Goal: Use online tool/utility: Utilize a website feature to perform a specific function

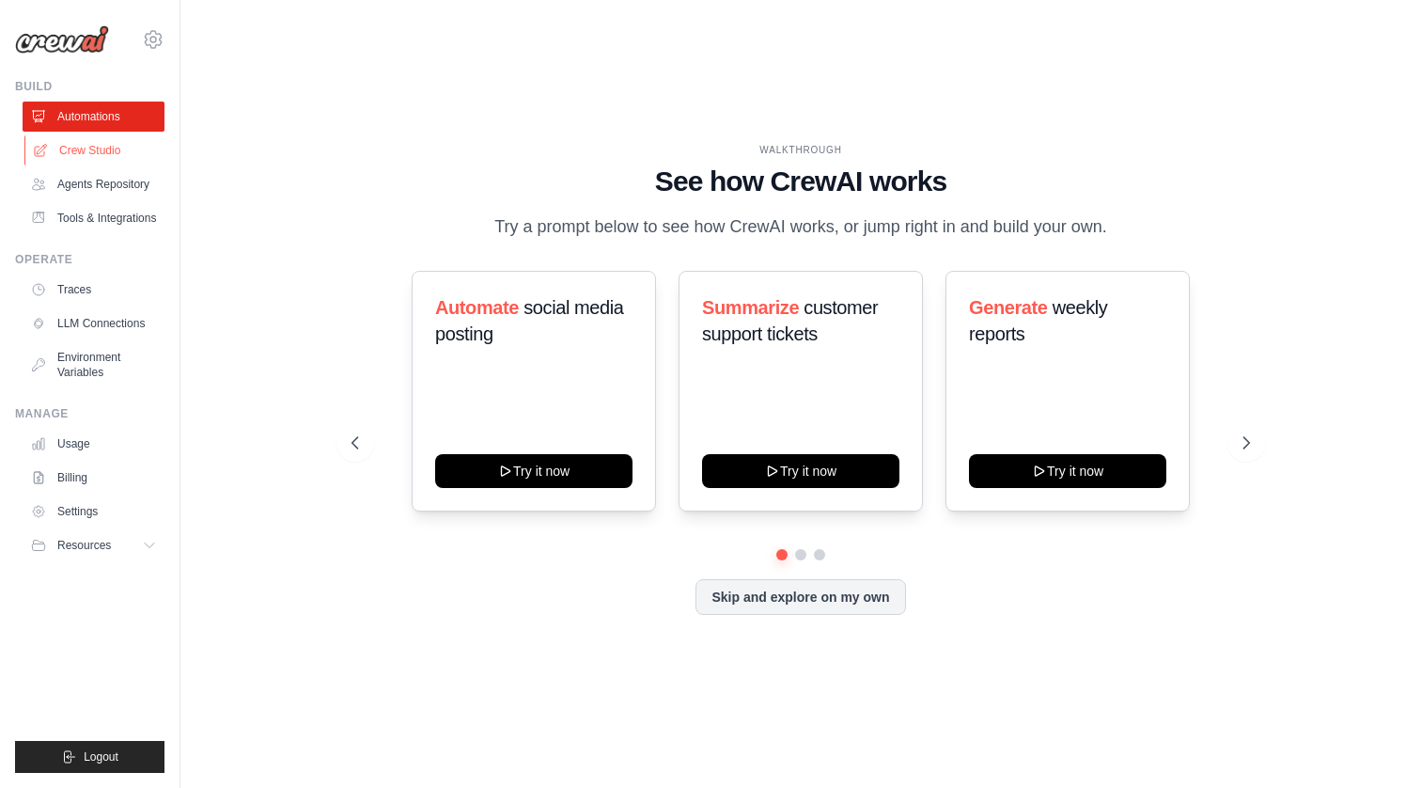
click at [107, 152] on link "Crew Studio" at bounding box center [95, 150] width 142 height 30
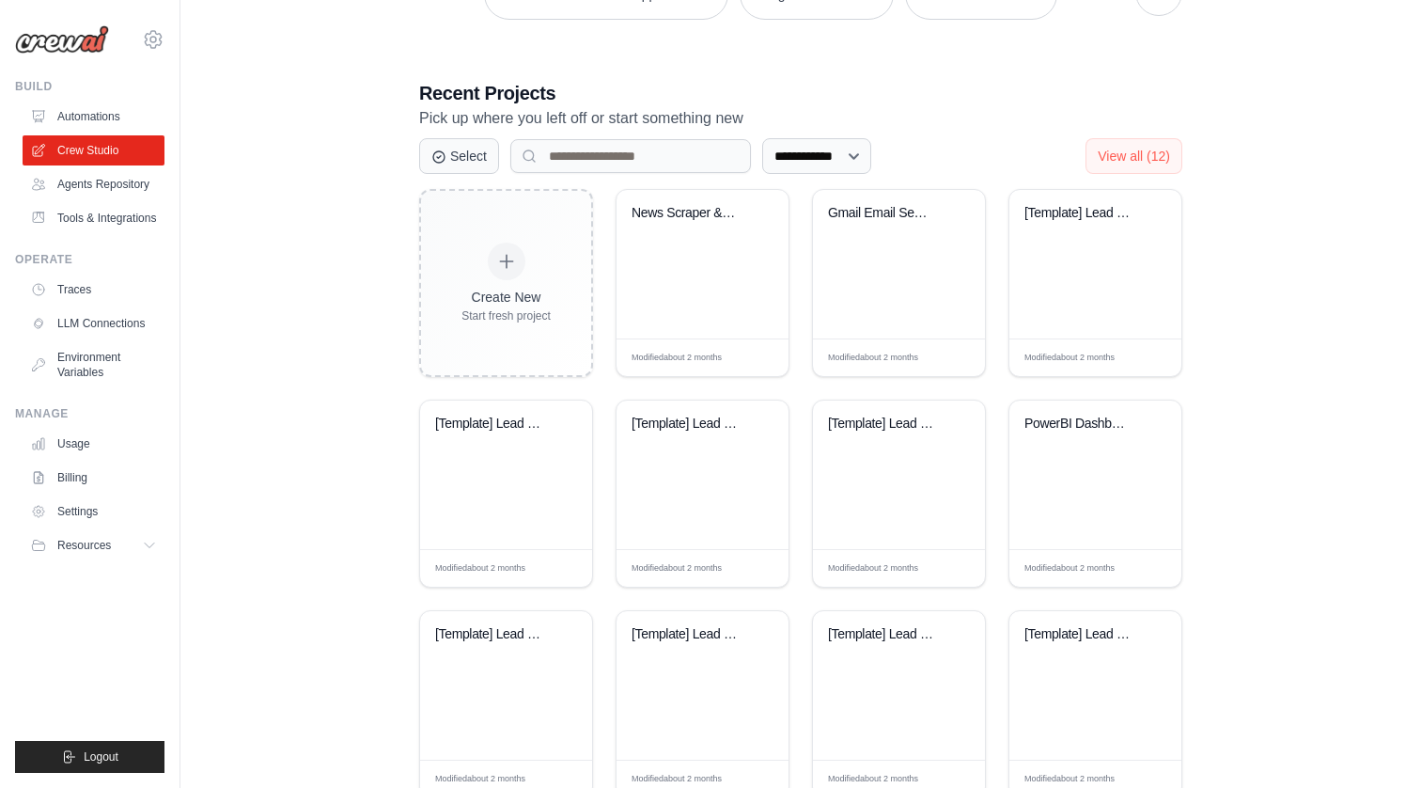
scroll to position [349, 0]
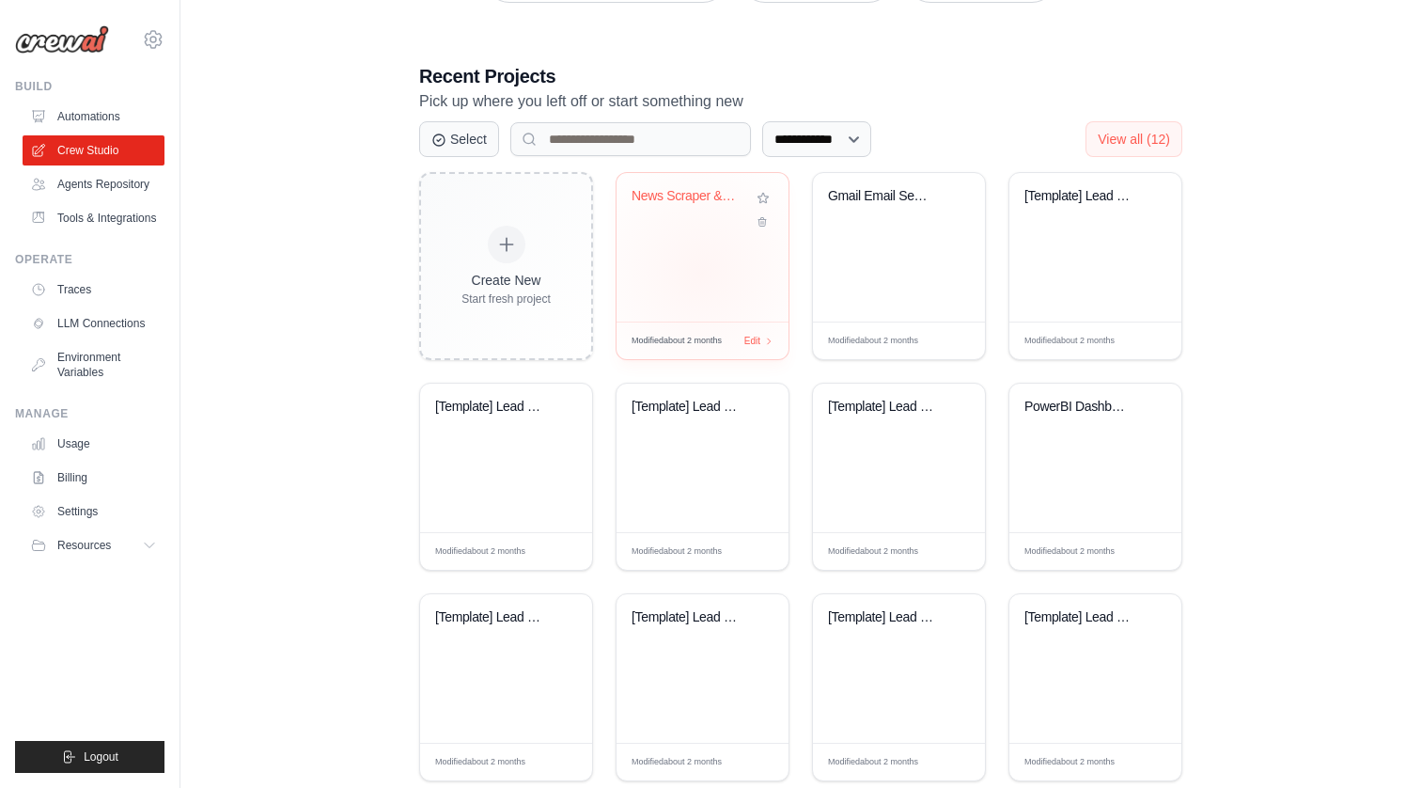
click at [720, 255] on div "News Scraper & Email Alerts" at bounding box center [703, 247] width 172 height 149
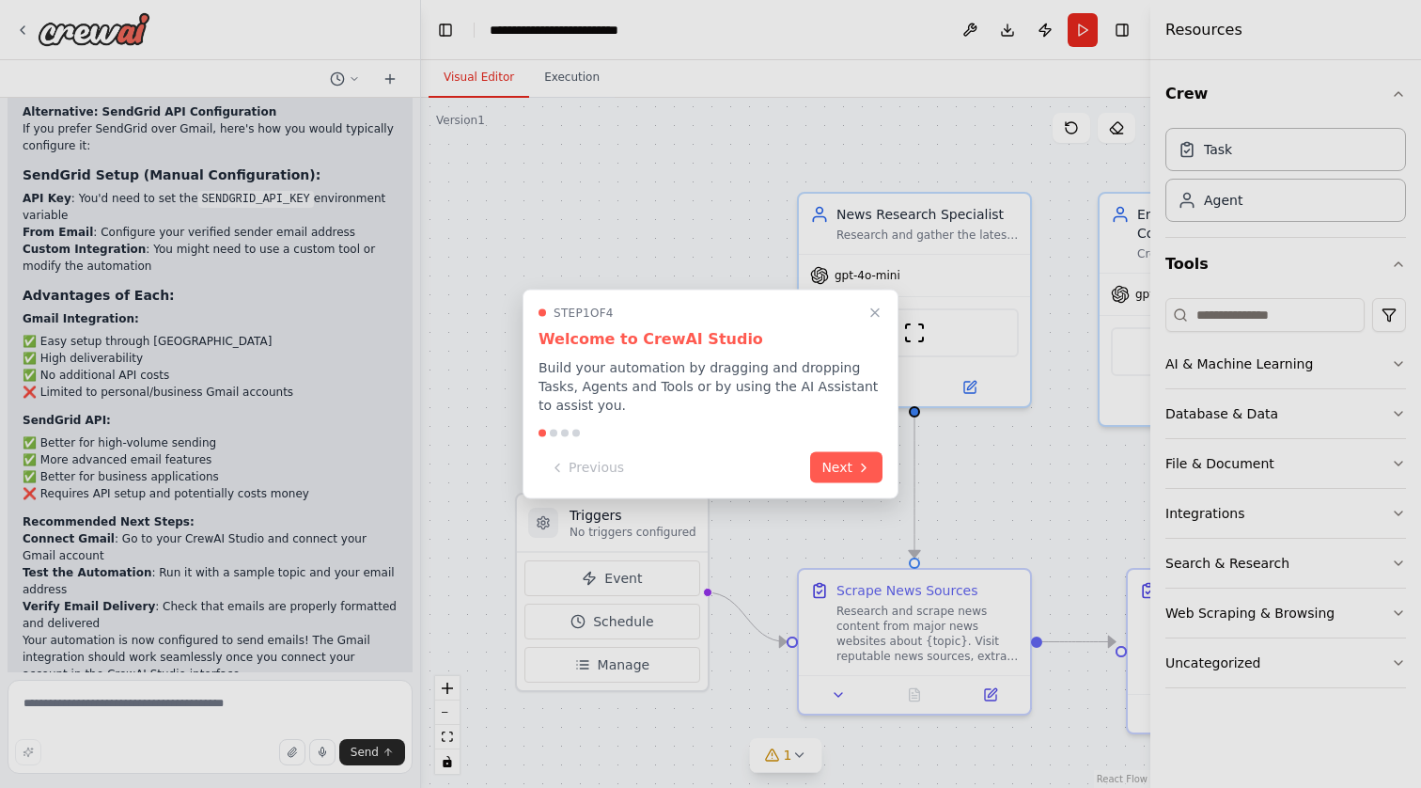
scroll to position [2626, 0]
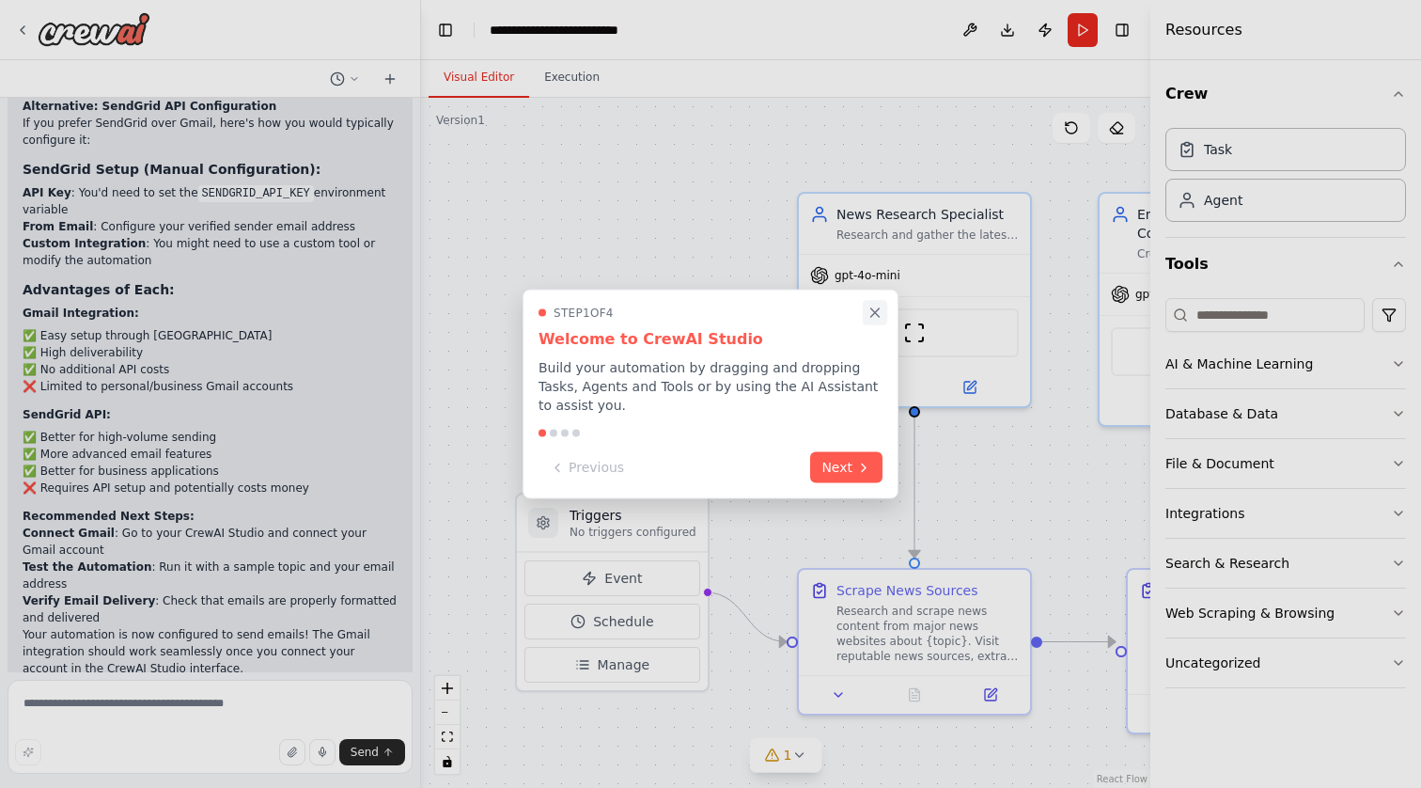
click at [873, 310] on icon "Close walkthrough" at bounding box center [875, 312] width 8 height 8
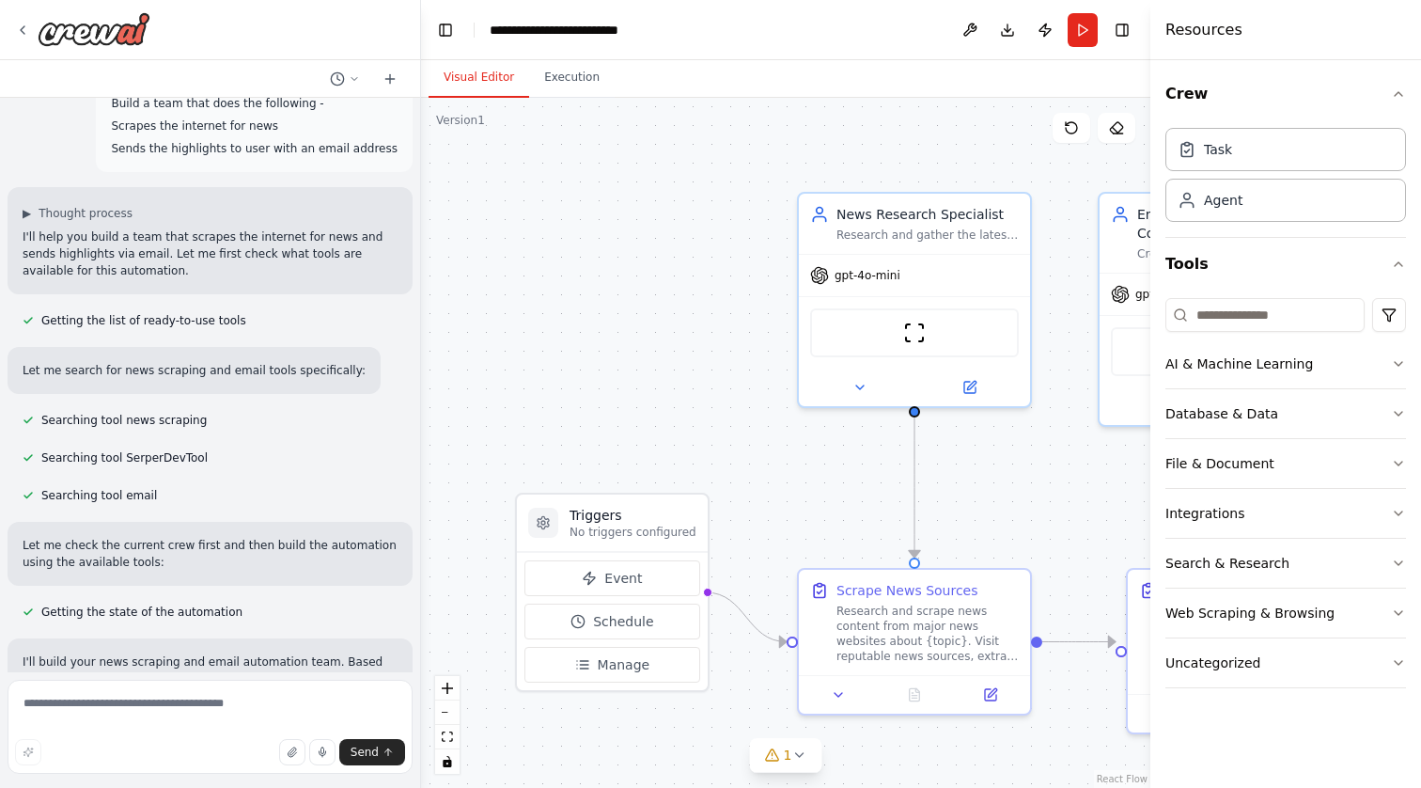
scroll to position [0, 0]
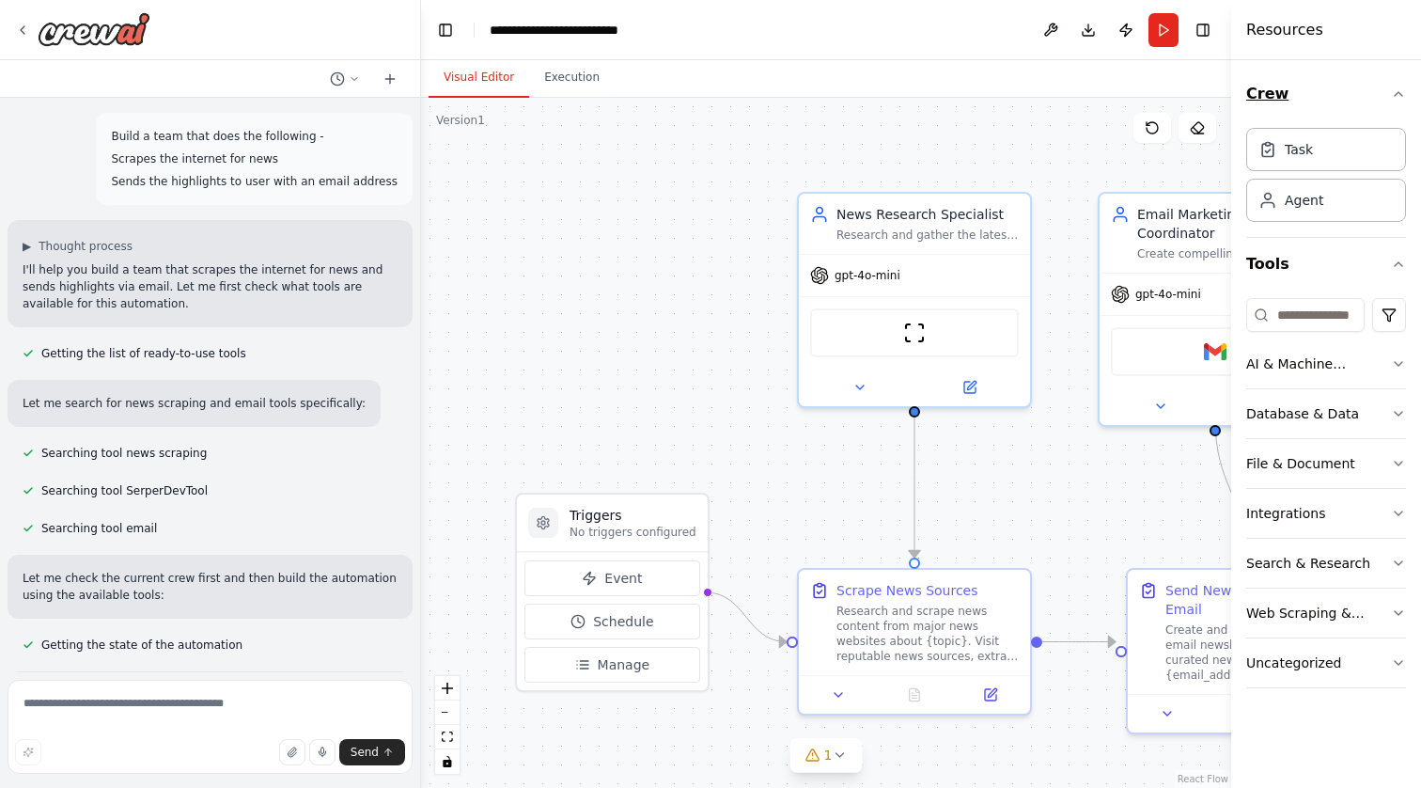
drag, startPoint x: 1154, startPoint y: 118, endPoint x: 1293, endPoint y: 118, distance: 138.2
click at [1293, 118] on div "Resources Crew Task Agent Tools AI & Machine Learning Database & Data File & Do…" at bounding box center [1326, 394] width 190 height 788
click at [447, 715] on button "zoom out" at bounding box center [447, 712] width 24 height 24
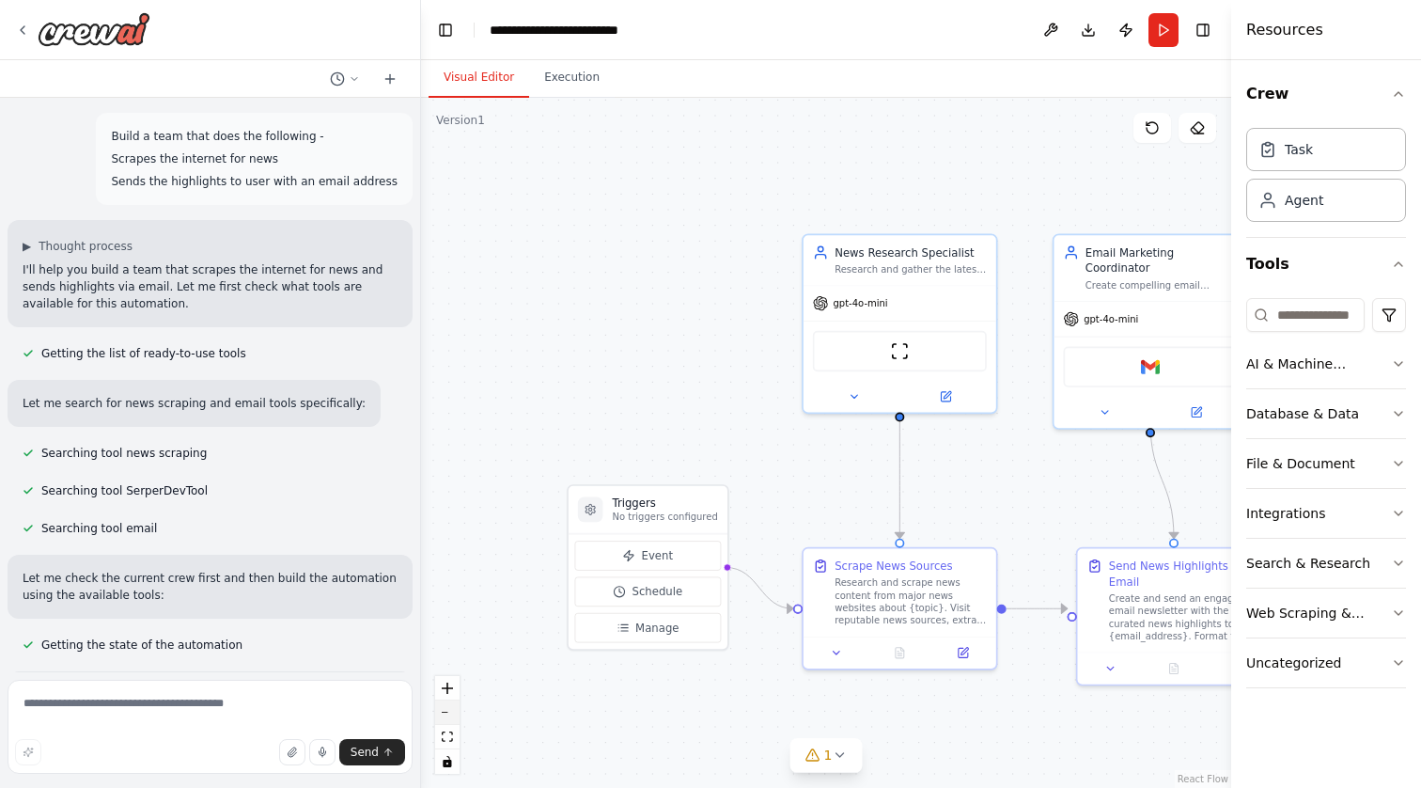
click at [447, 715] on button "zoom out" at bounding box center [447, 712] width 24 height 24
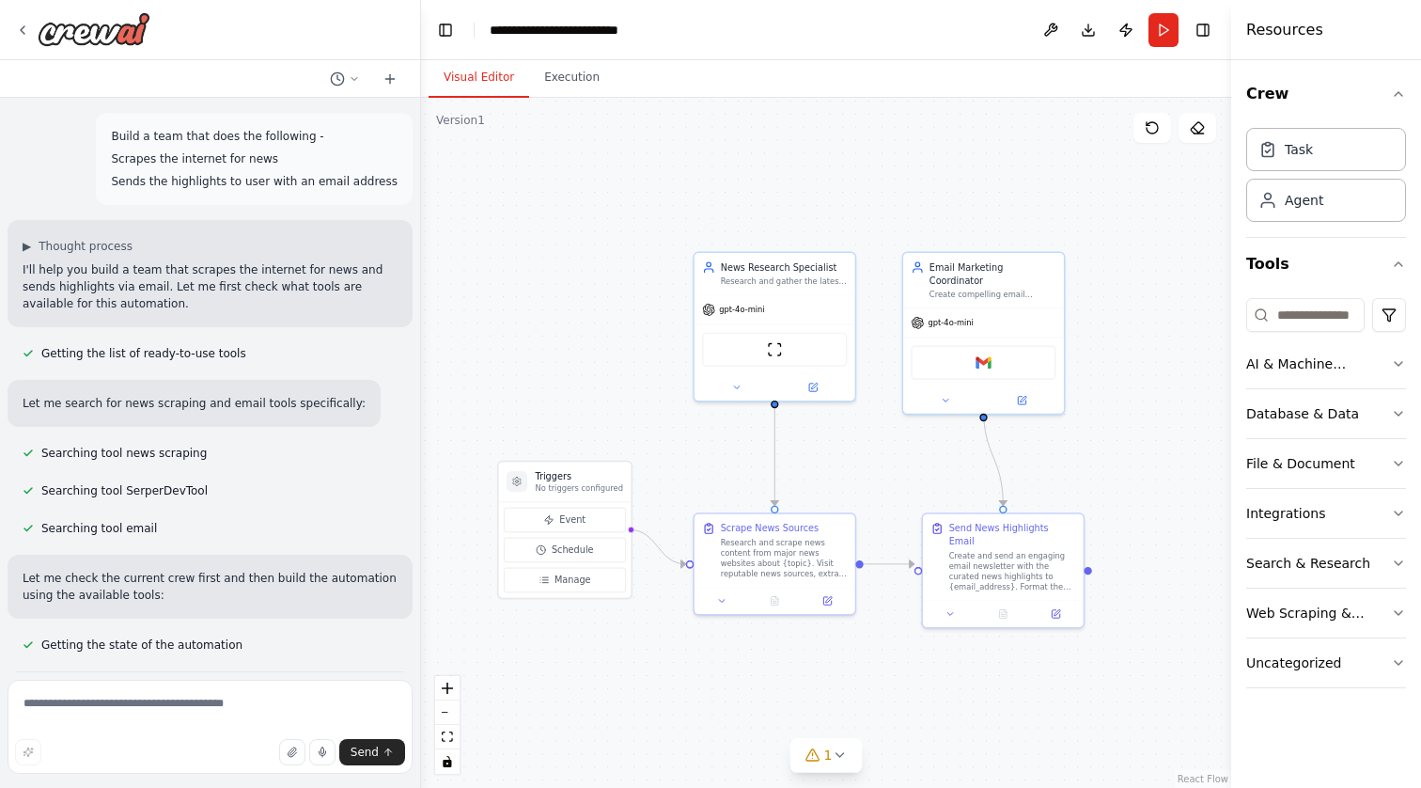
drag, startPoint x: 941, startPoint y: 208, endPoint x: 828, endPoint y: 191, distance: 114.1
click at [828, 191] on div ".deletable-edge-delete-btn { width: 20px; height: 20px; border: 0px solid #ffff…" at bounding box center [826, 443] width 810 height 690
click at [585, 83] on button "Execution" at bounding box center [572, 77] width 86 height 39
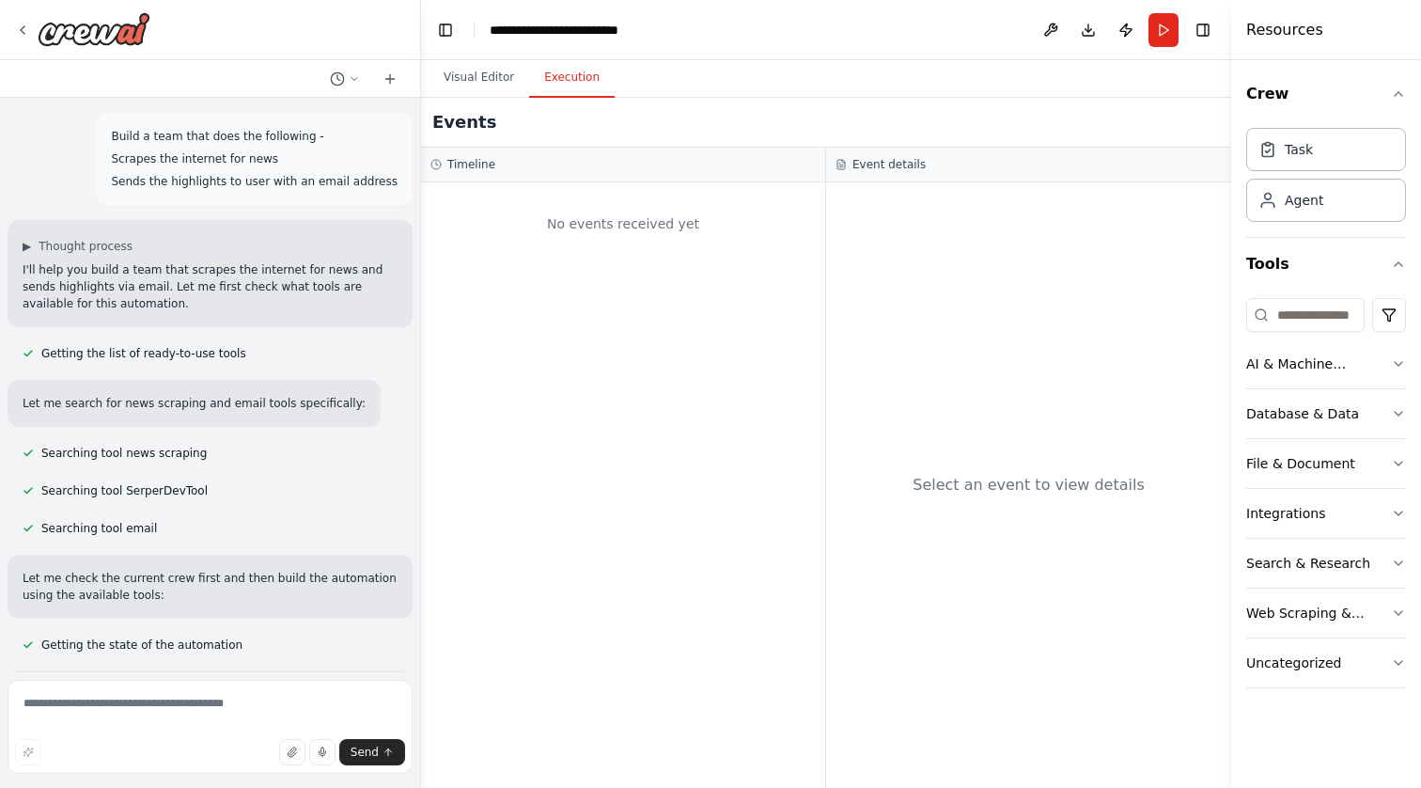
click at [474, 159] on h3 "Timeline" at bounding box center [471, 164] width 48 height 15
click at [462, 86] on button "Visual Editor" at bounding box center [479, 77] width 101 height 39
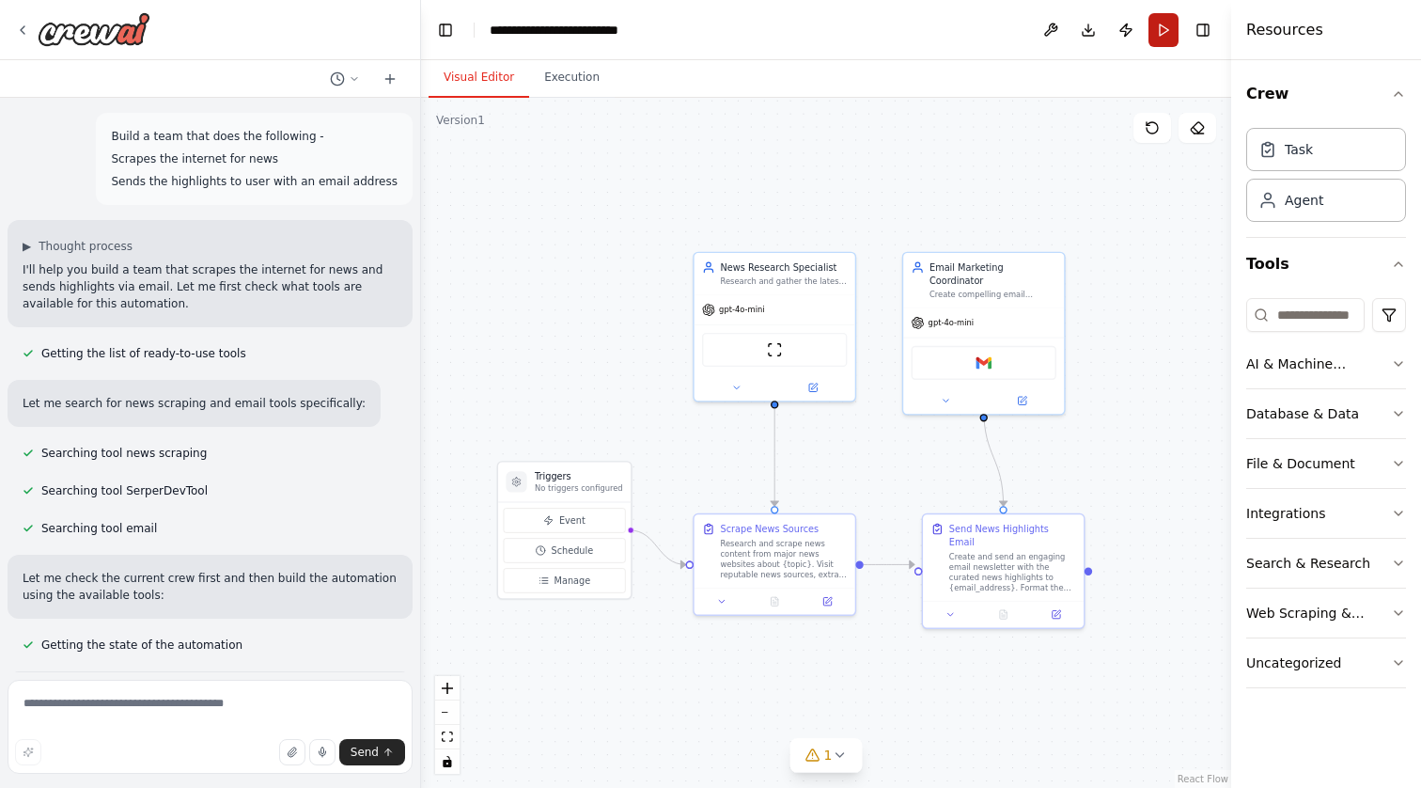
click at [1160, 26] on button "Run" at bounding box center [1164, 30] width 30 height 34
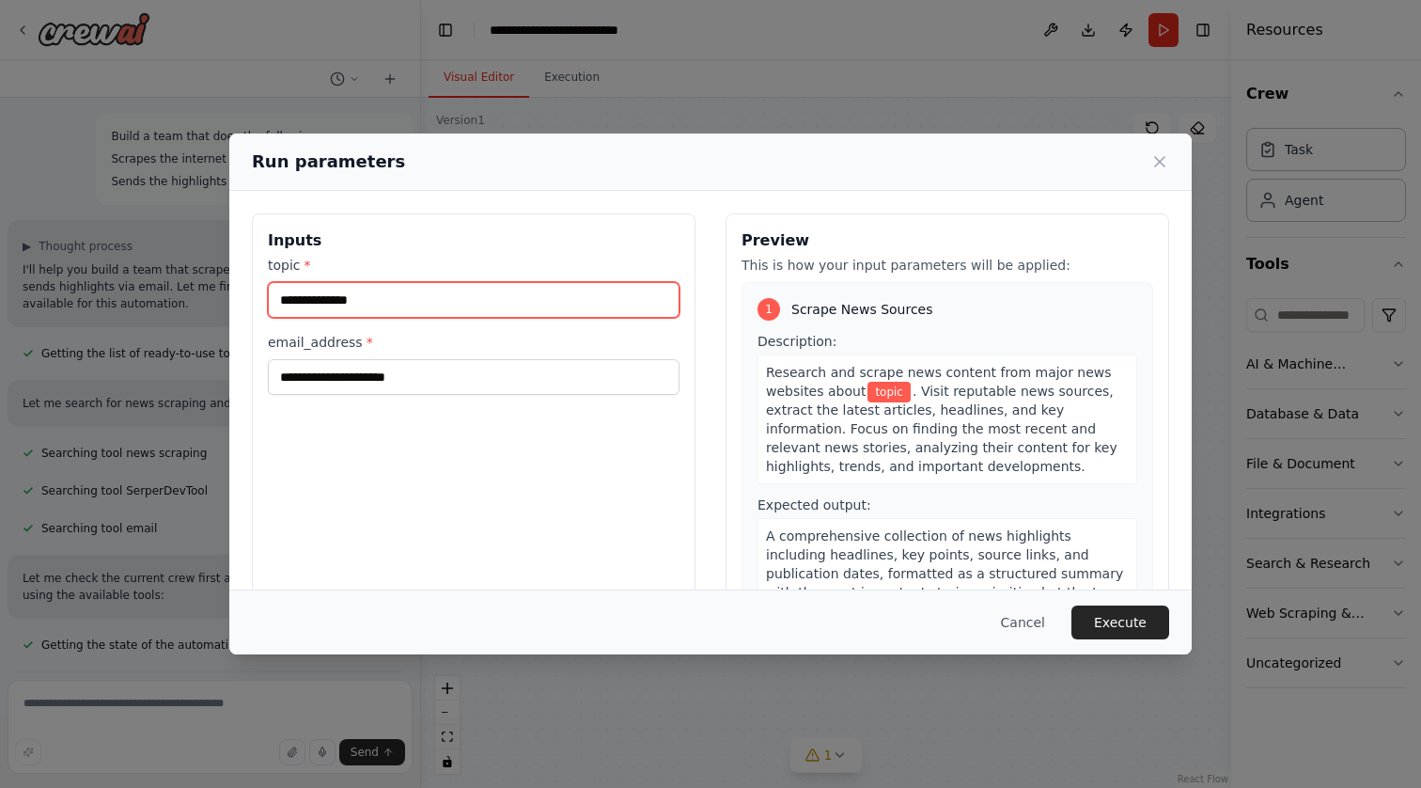
click at [369, 306] on input "topic *" at bounding box center [474, 300] width 412 height 36
type input "**********"
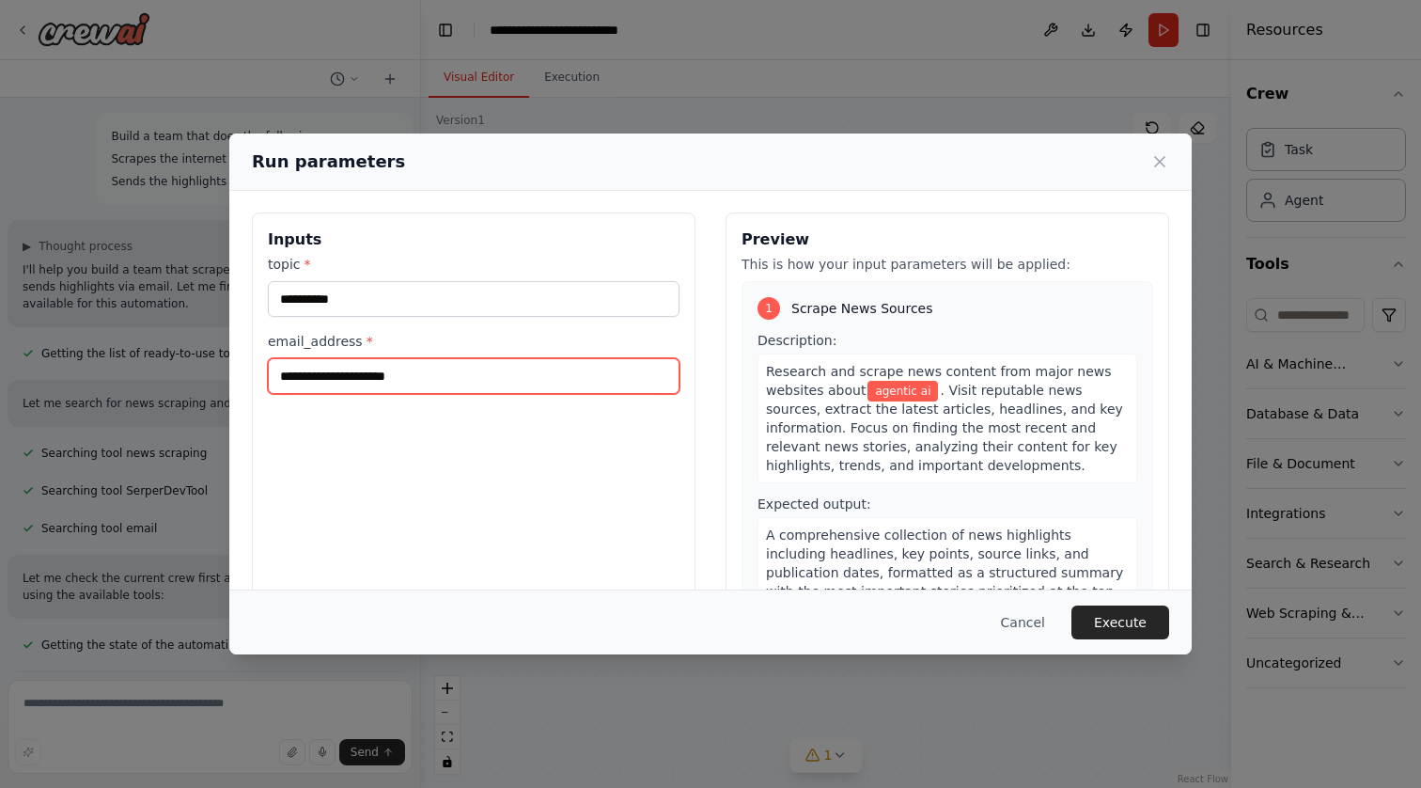
click at [335, 384] on input "email_address *" at bounding box center [474, 376] width 412 height 36
type input "**********"
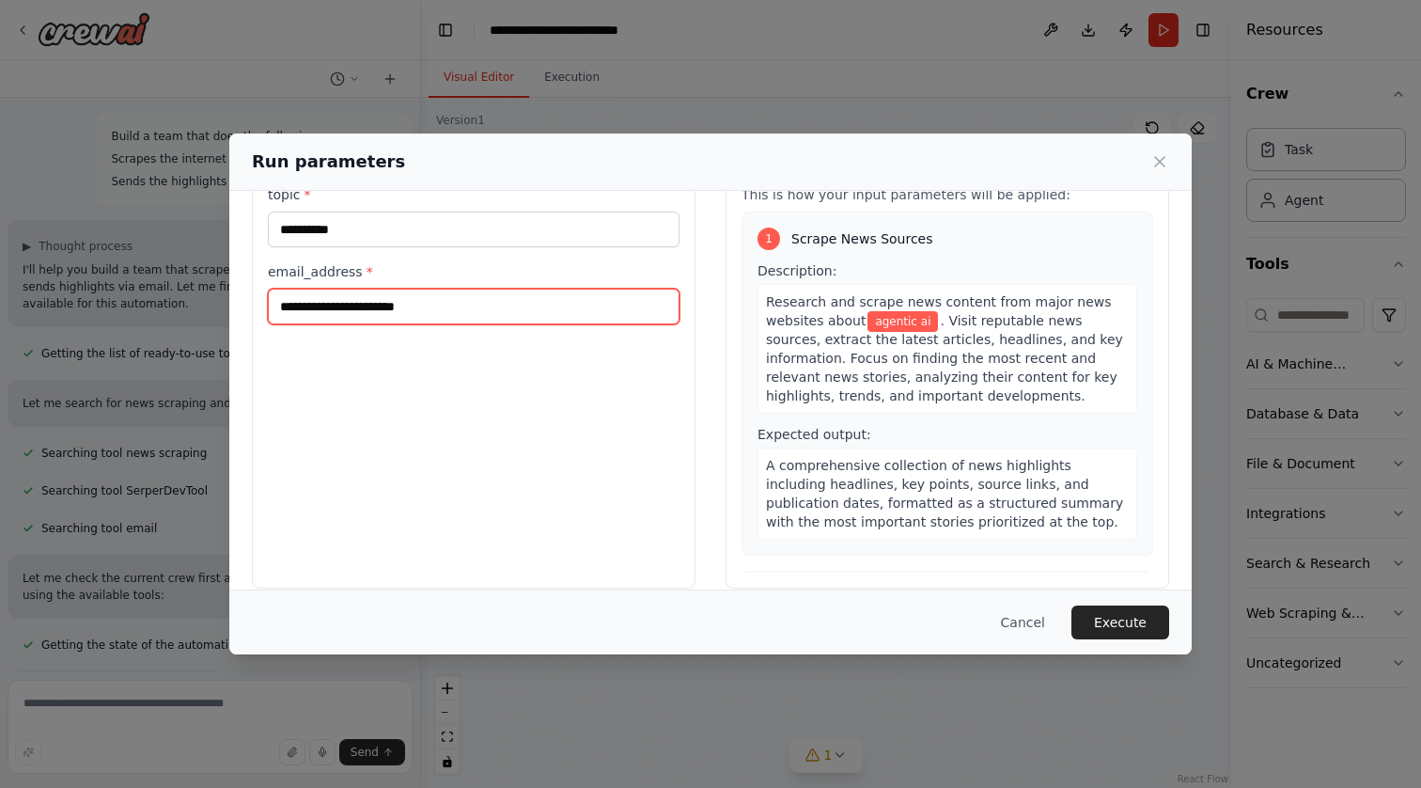
scroll to position [72, 0]
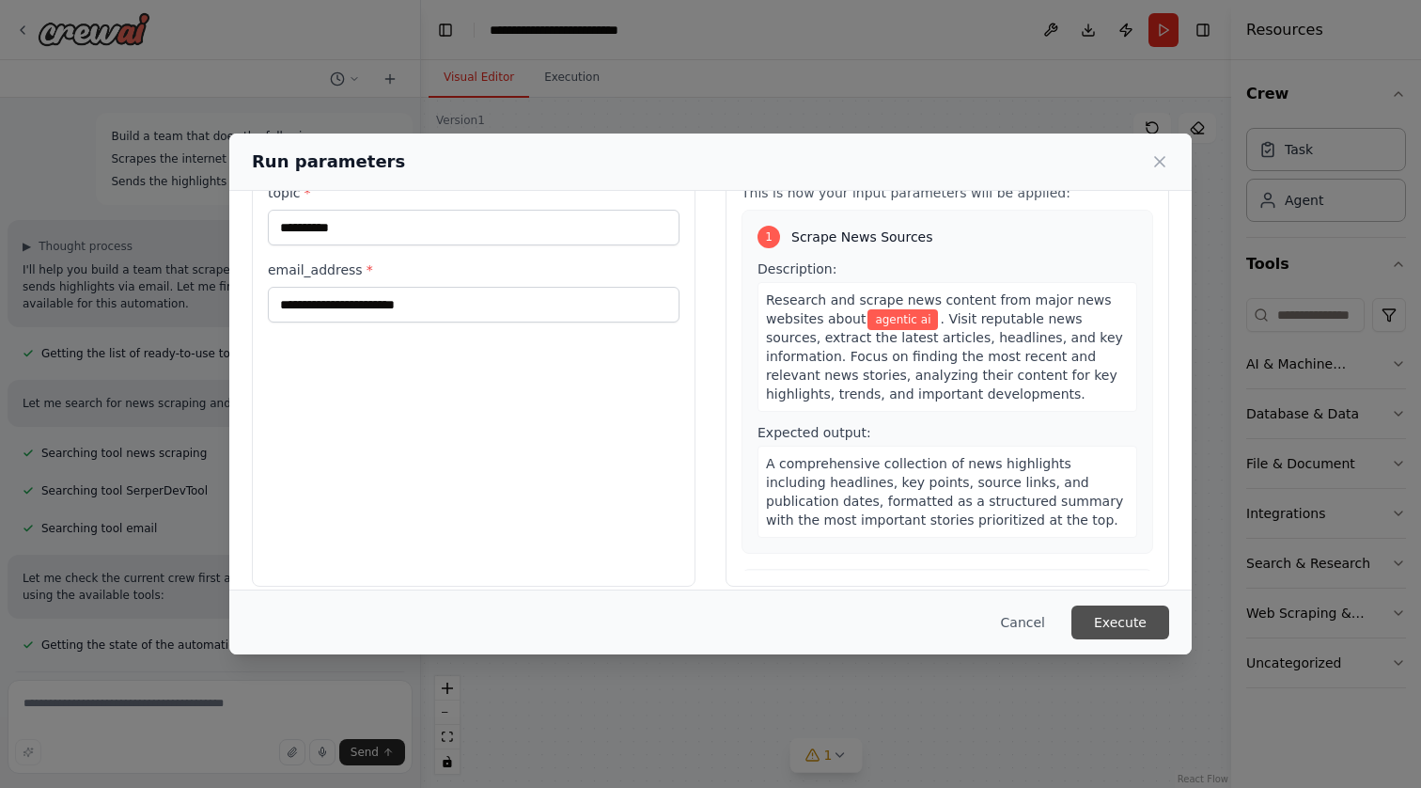
click at [1131, 619] on button "Execute" at bounding box center [1121, 622] width 98 height 34
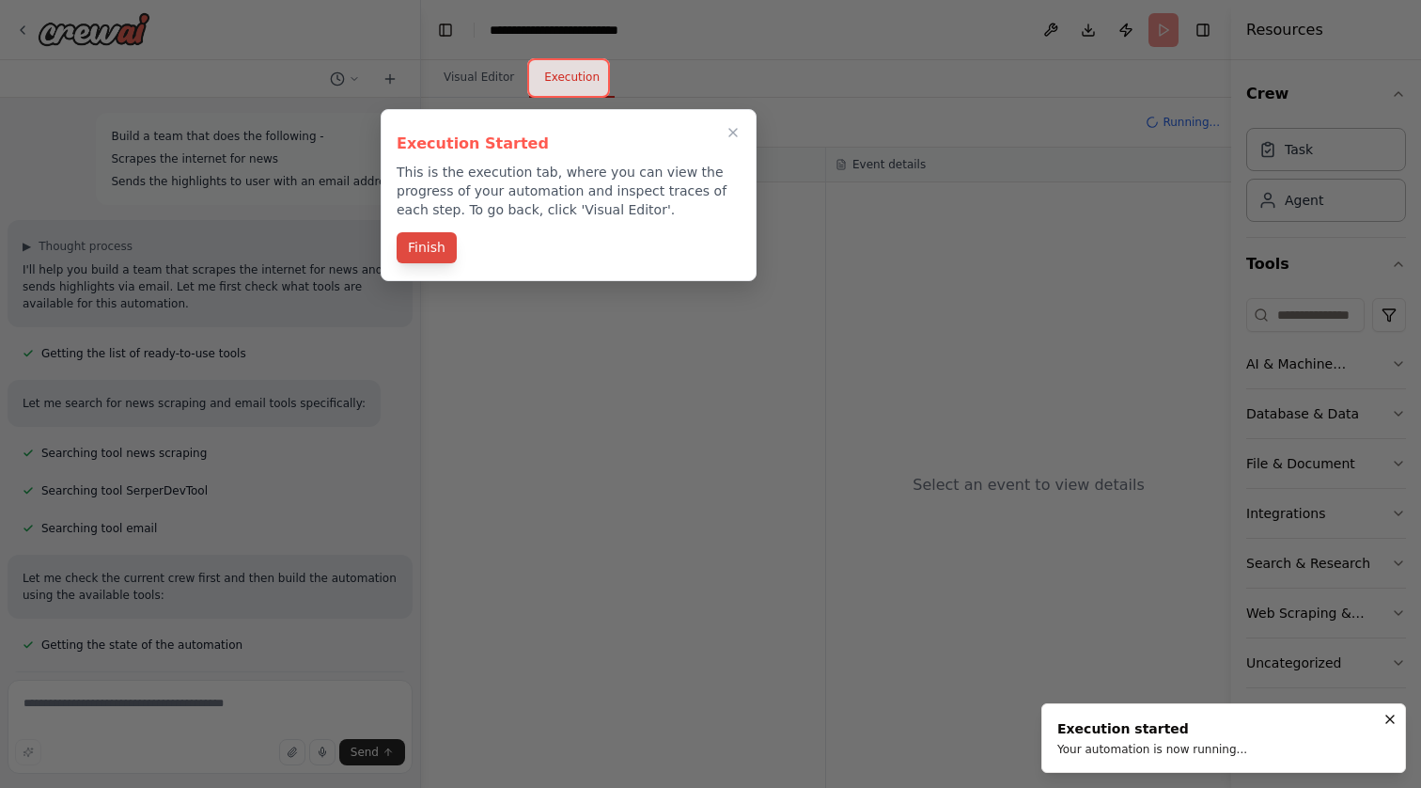
click at [436, 252] on button "Finish" at bounding box center [427, 247] width 60 height 31
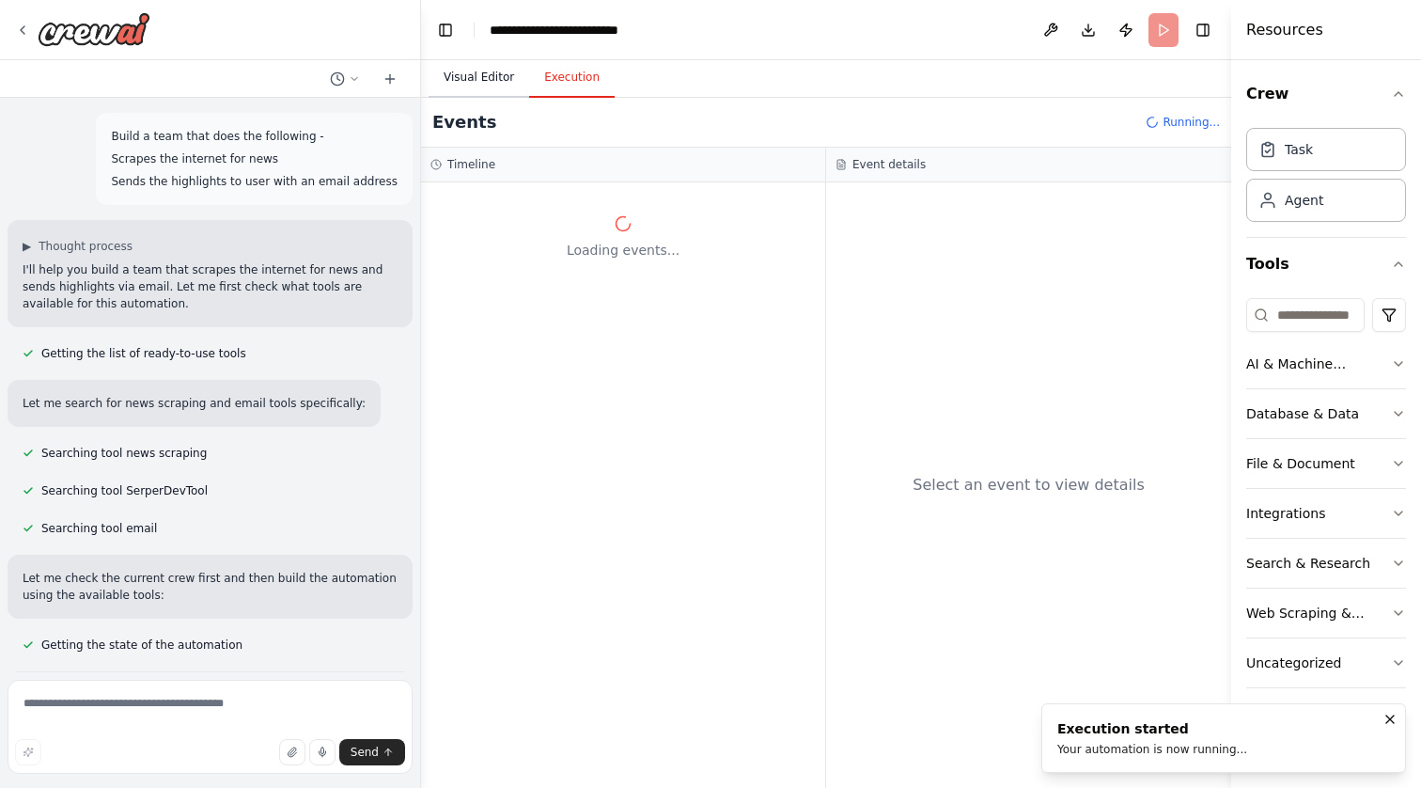
click at [462, 74] on button "Visual Editor" at bounding box center [479, 77] width 101 height 39
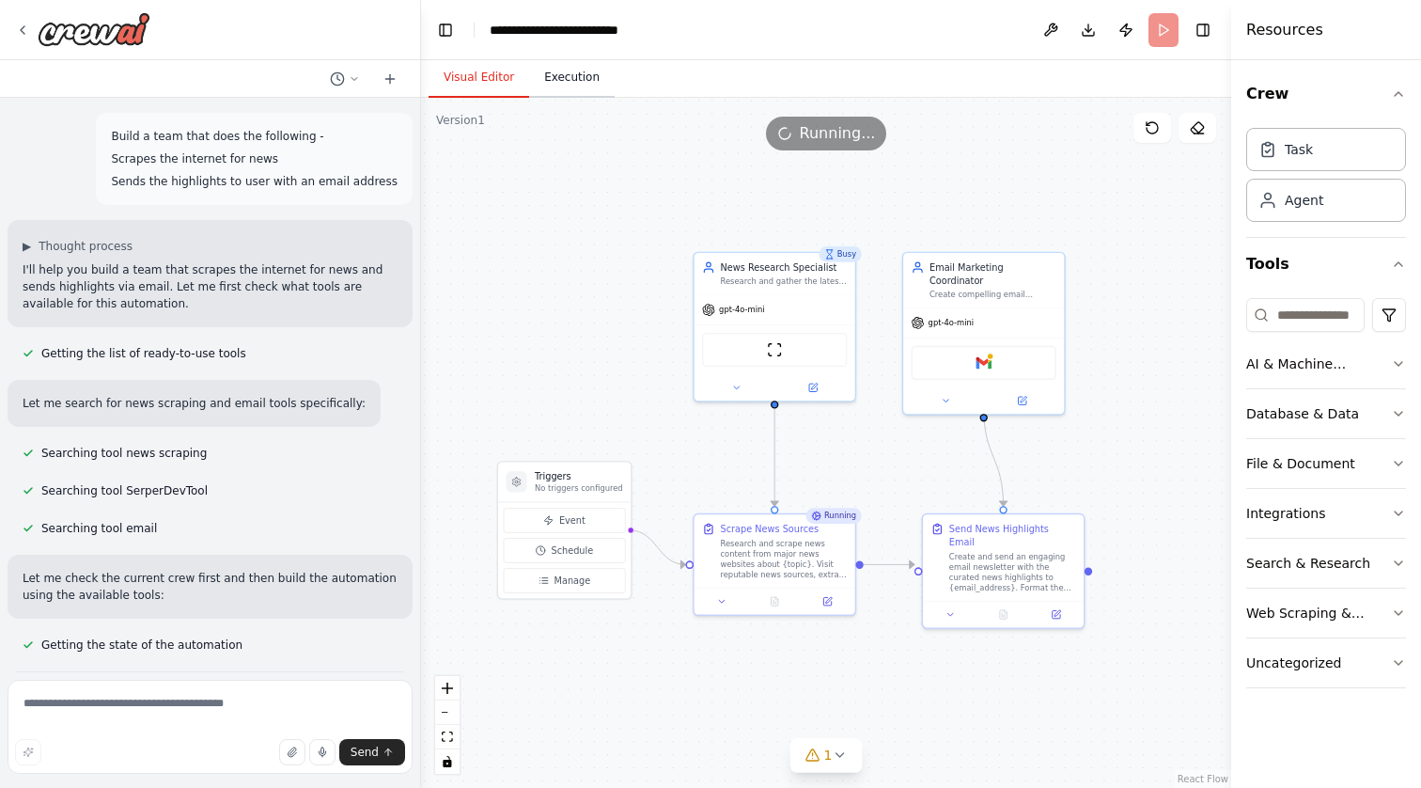
click at [580, 86] on button "Execution" at bounding box center [572, 77] width 86 height 39
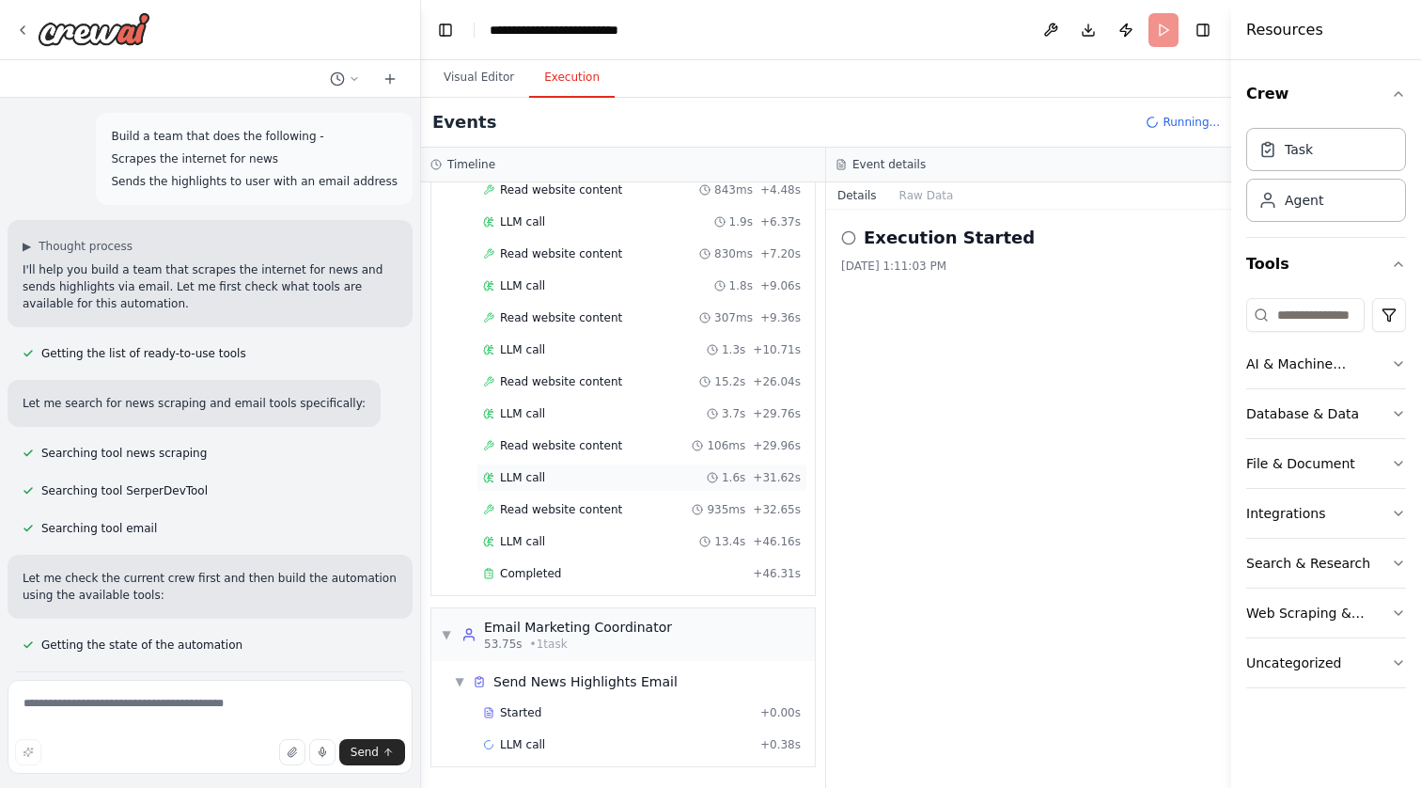
scroll to position [0, 0]
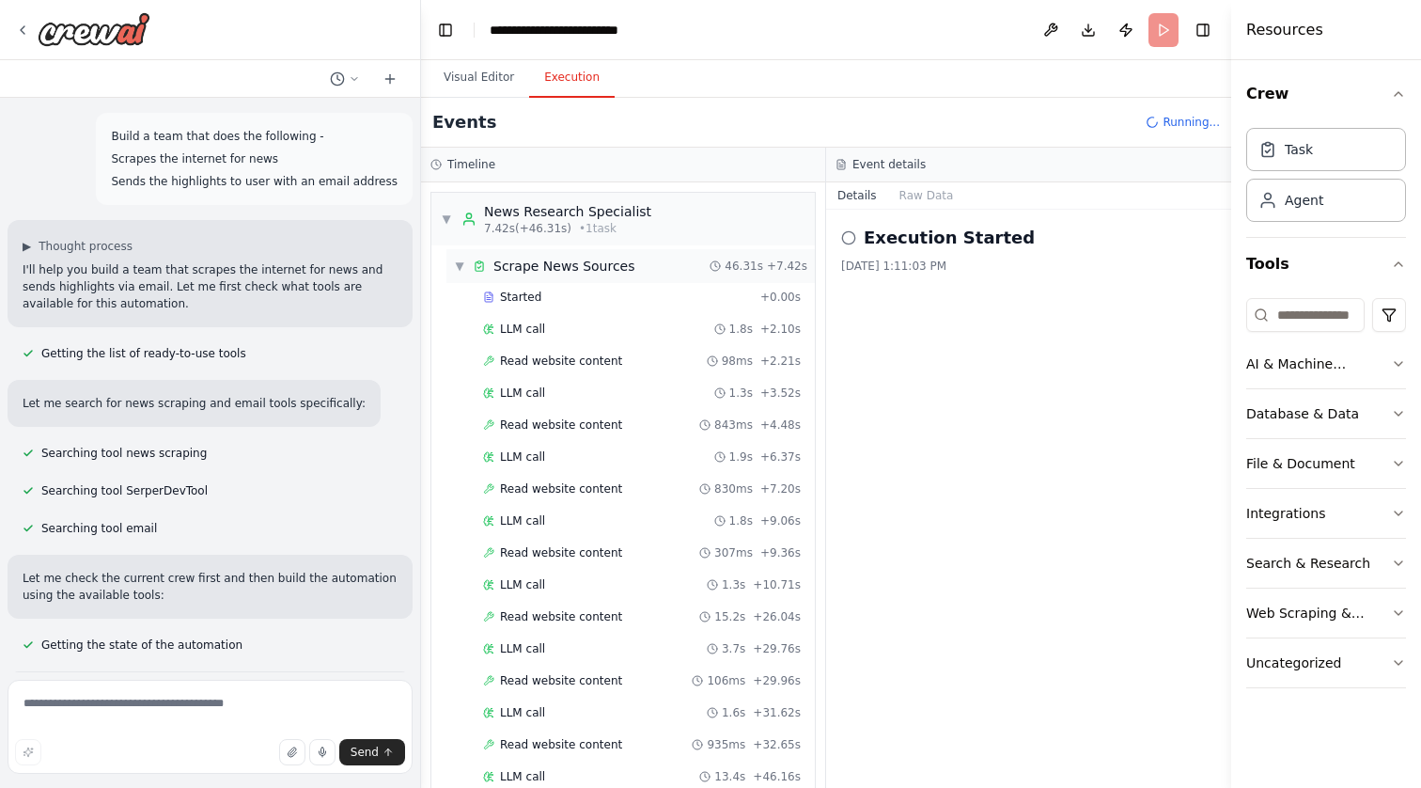
click at [465, 264] on div "▼ Scrape News Sources" at bounding box center [544, 266] width 181 height 19
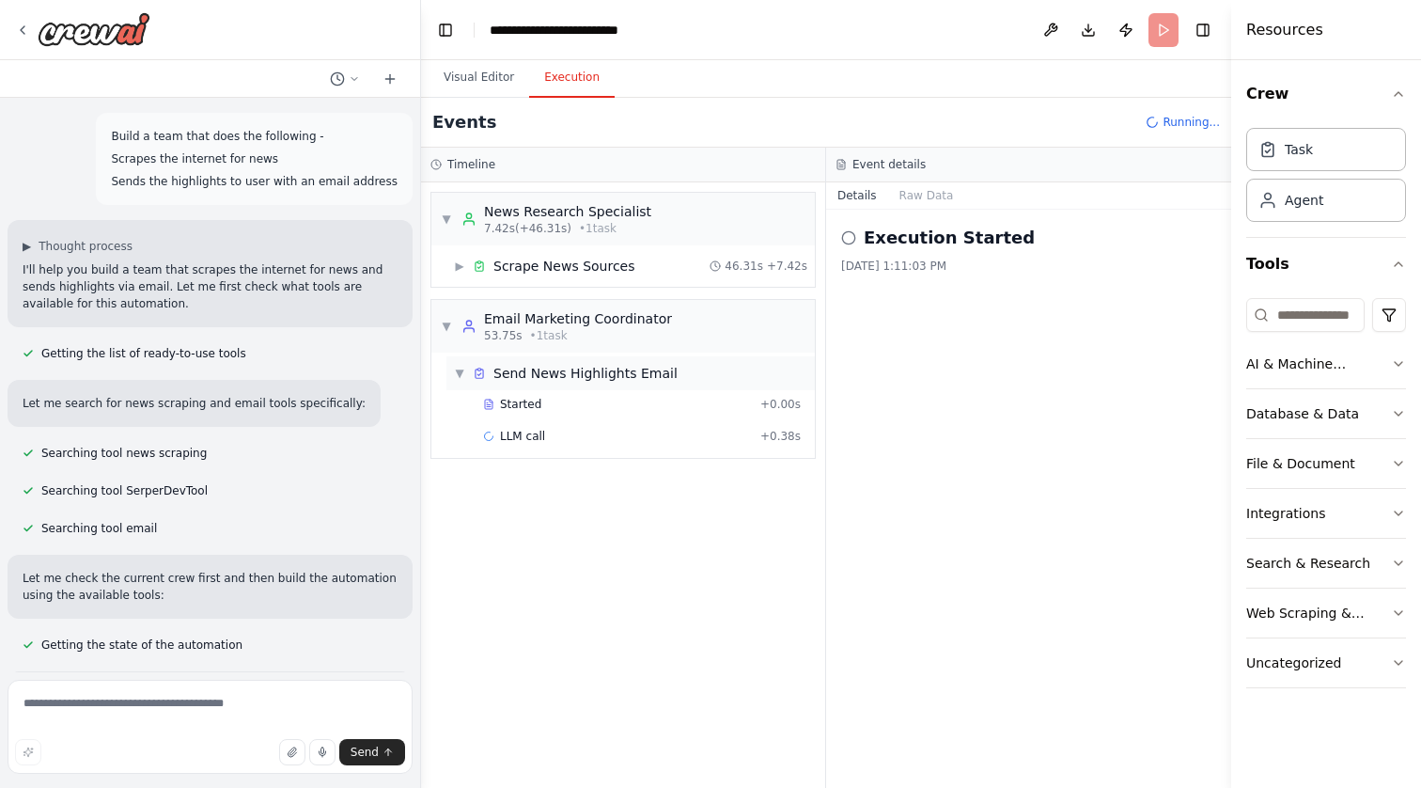
click at [463, 364] on div "▼ Send News Highlights Email" at bounding box center [566, 373] width 224 height 19
click at [468, 84] on button "Visual Editor" at bounding box center [479, 77] width 101 height 39
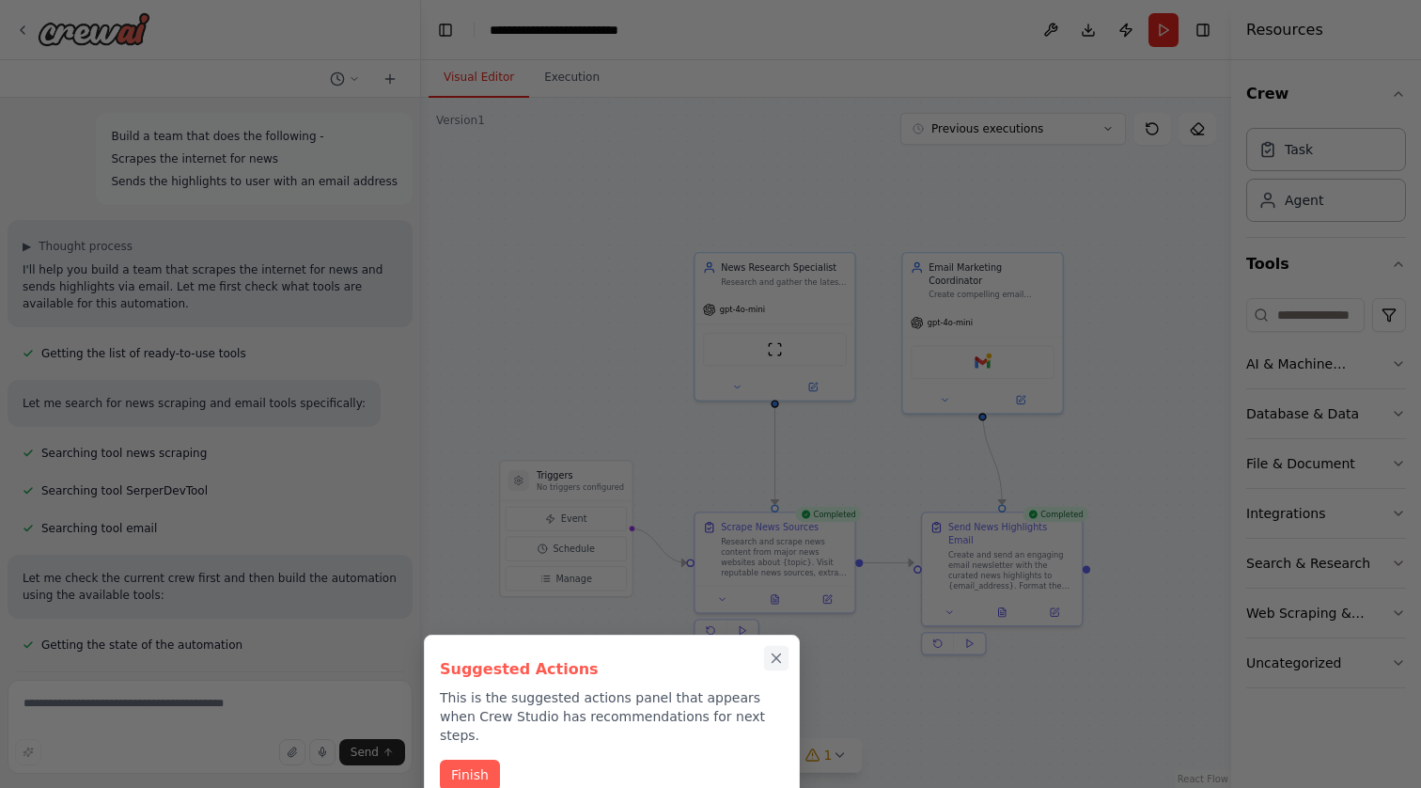
click at [776, 661] on icon "Close walkthrough" at bounding box center [776, 658] width 17 height 17
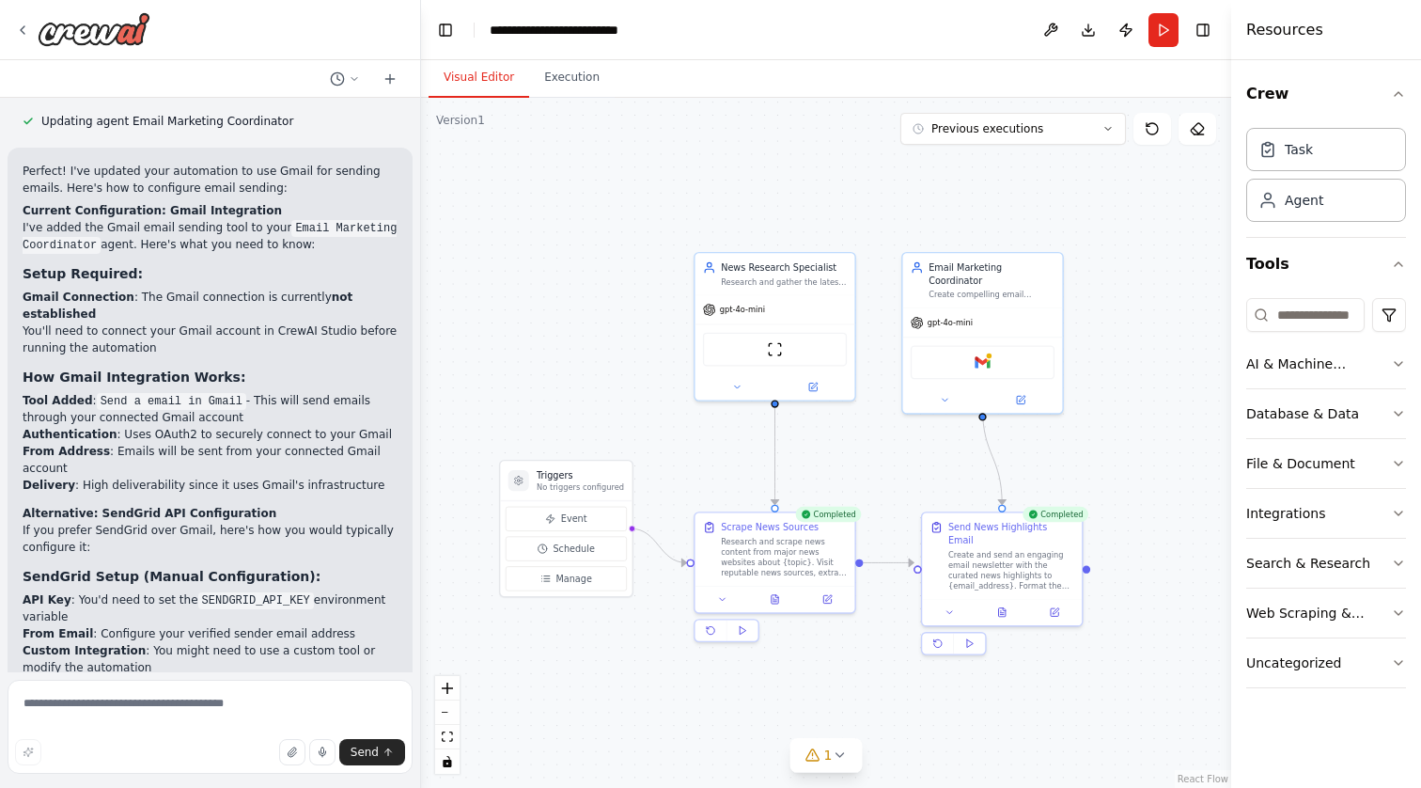
scroll to position [2250, 0]
